Goal: Information Seeking & Learning: Learn about a topic

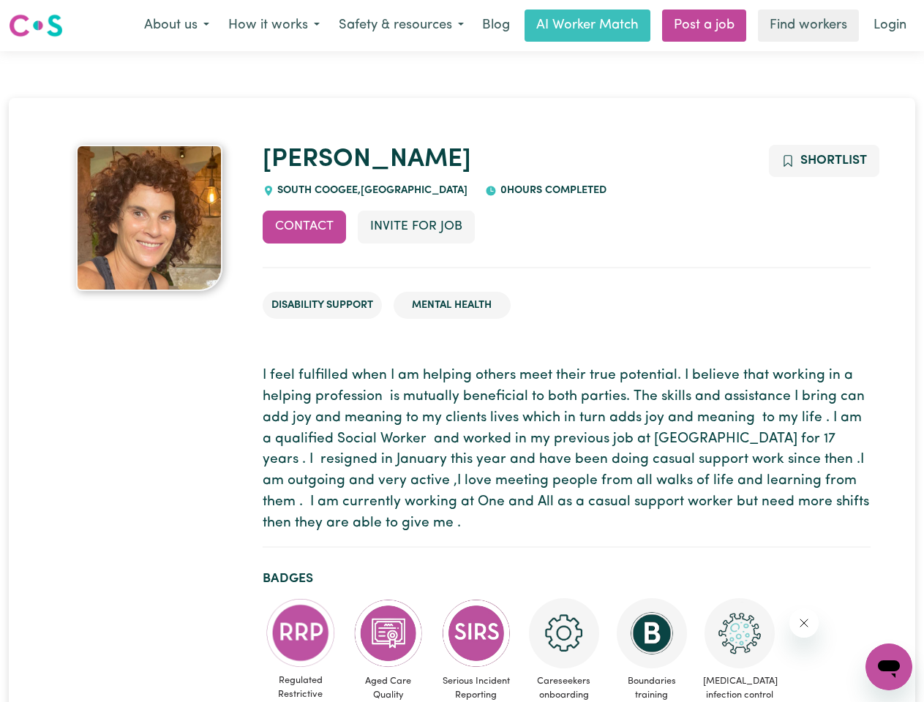
click at [176, 26] on button "About us" at bounding box center [177, 25] width 84 height 31
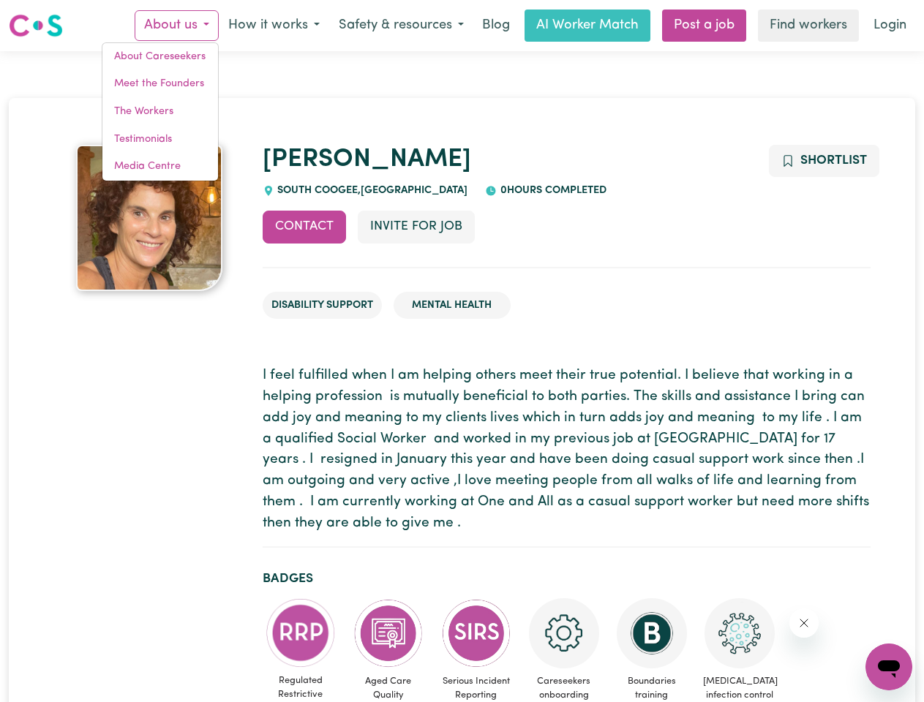
click at [273, 26] on button "How it works" at bounding box center [274, 25] width 110 height 31
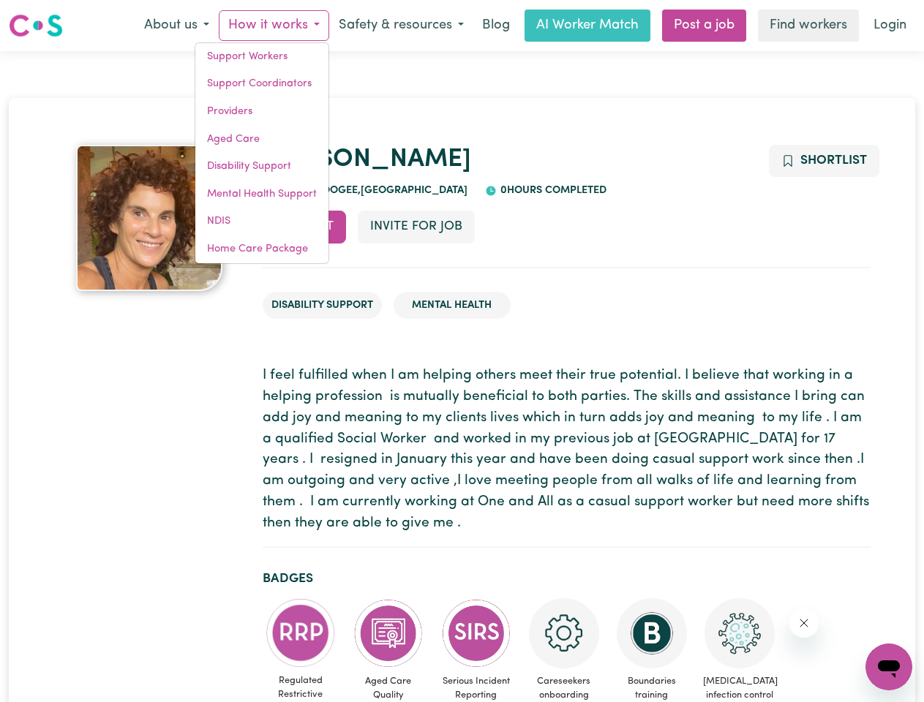
click at [400, 26] on button "Safety & resources" at bounding box center [401, 25] width 144 height 31
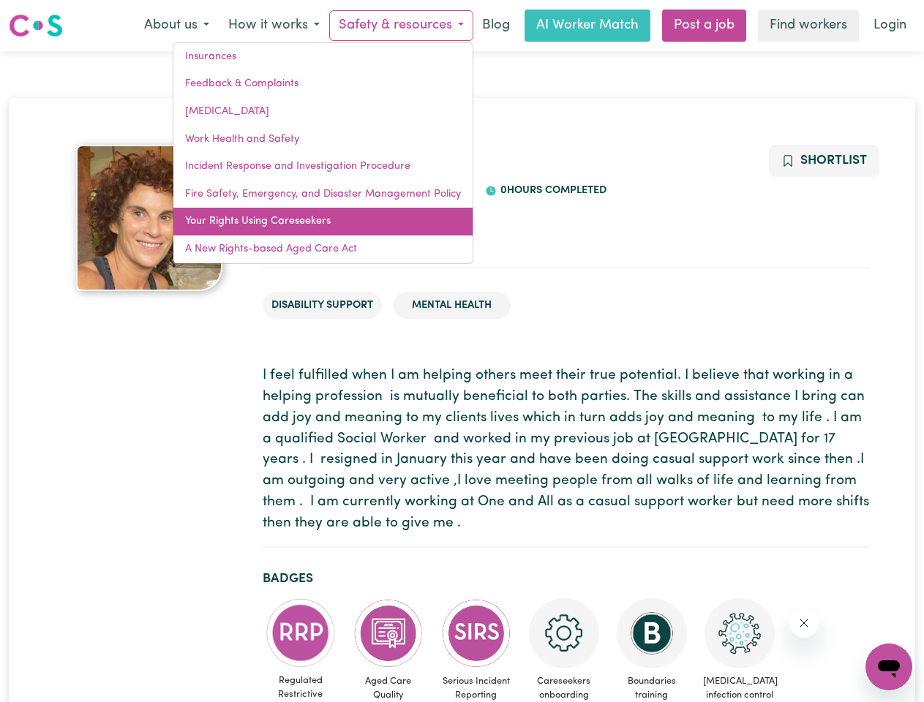
click at [304, 227] on link "Your Rights Using Careseekers" at bounding box center [322, 222] width 299 height 28
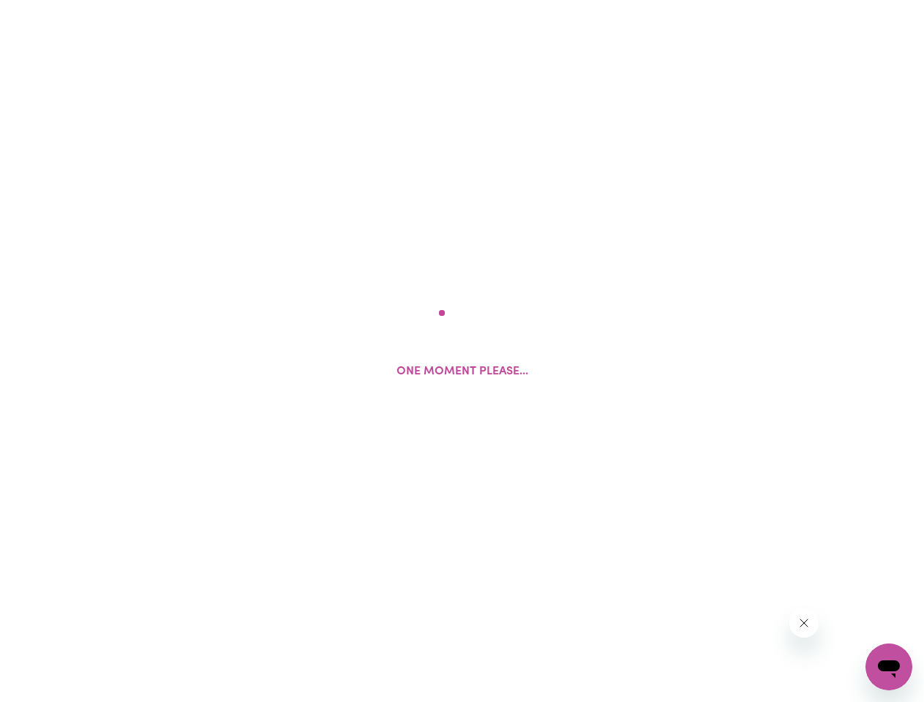
click at [415, 0] on html "One moment please..." at bounding box center [462, 0] width 924 height 0
click at [823, 0] on html at bounding box center [462, 0] width 924 height 0
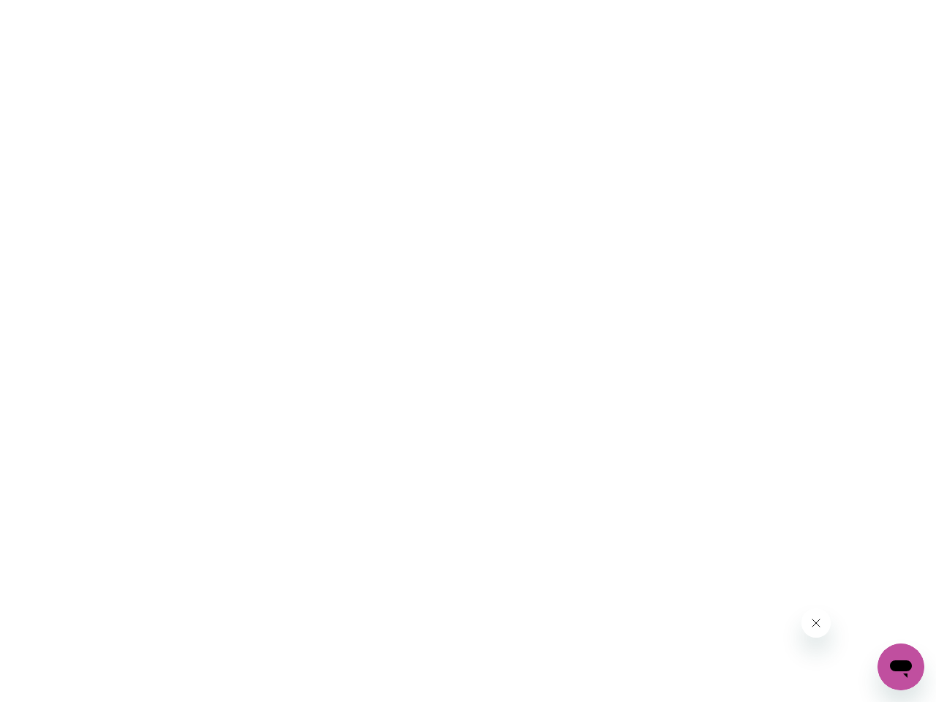
click at [301, 0] on html at bounding box center [468, 0] width 936 height 0
click at [388, 0] on html at bounding box center [468, 0] width 936 height 0
